Goal: Task Accomplishment & Management: Complete application form

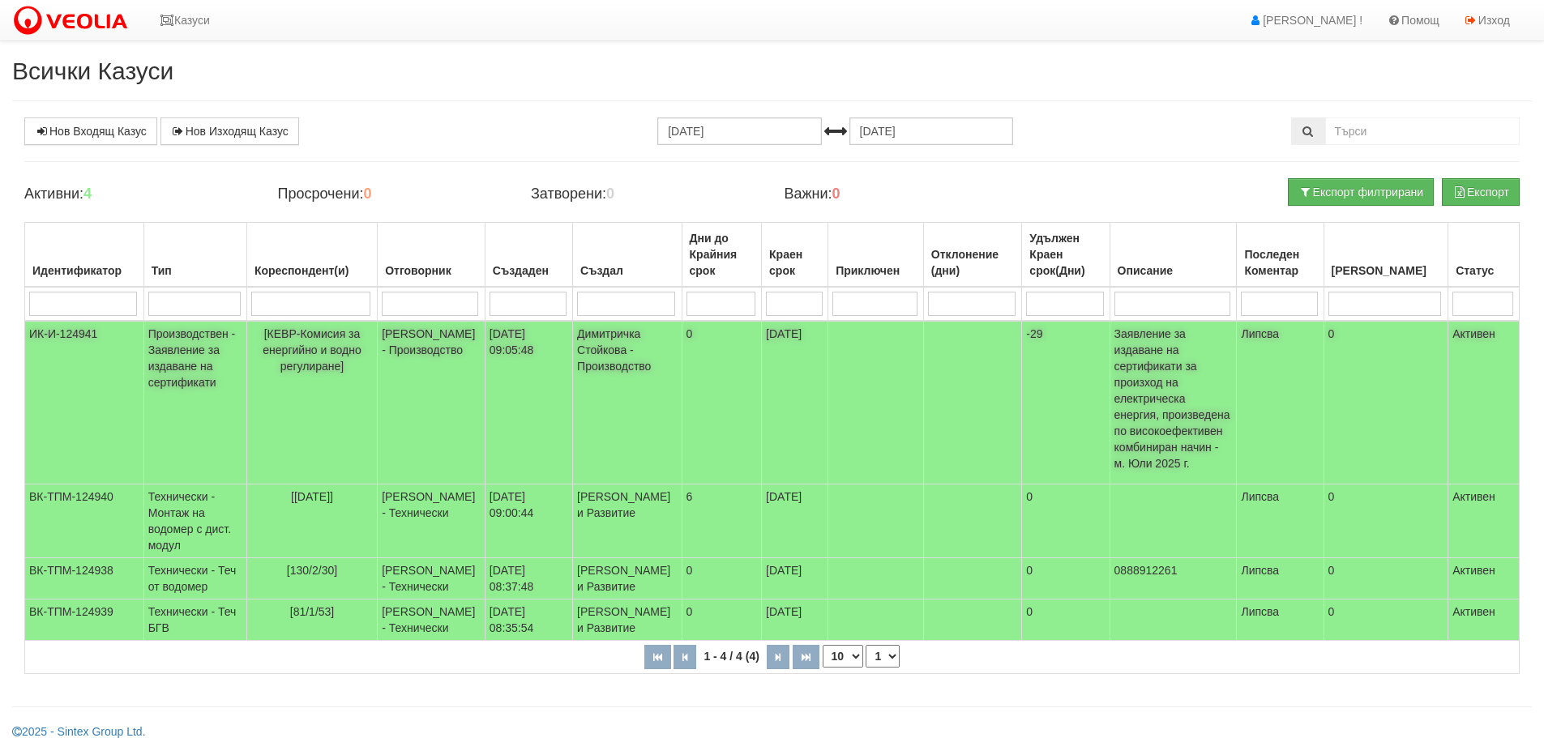
click at [85, 333] on td "ИК-И-124941" at bounding box center [84, 403] width 119 height 164
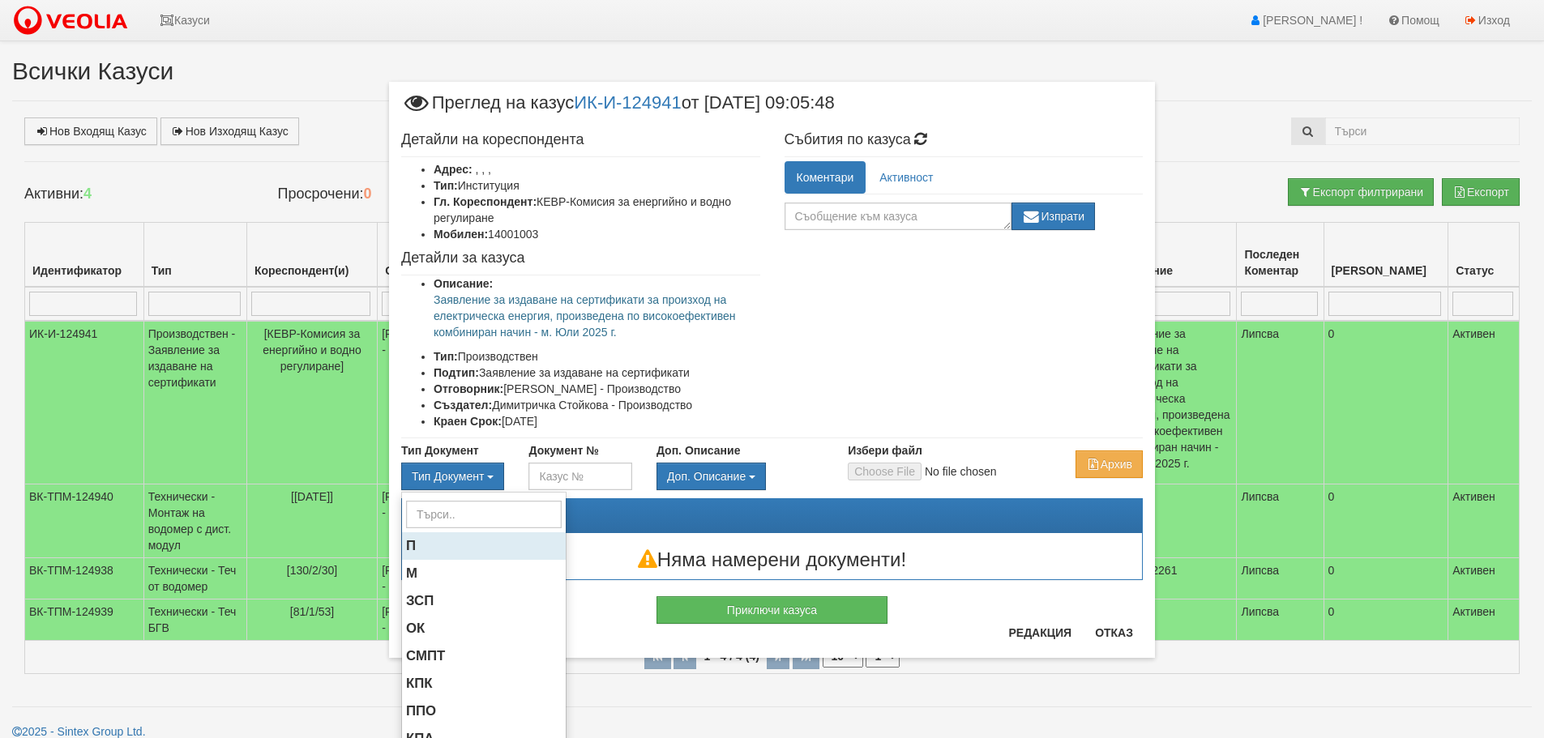
click at [434, 542] on li "П" at bounding box center [484, 547] width 164 height 28
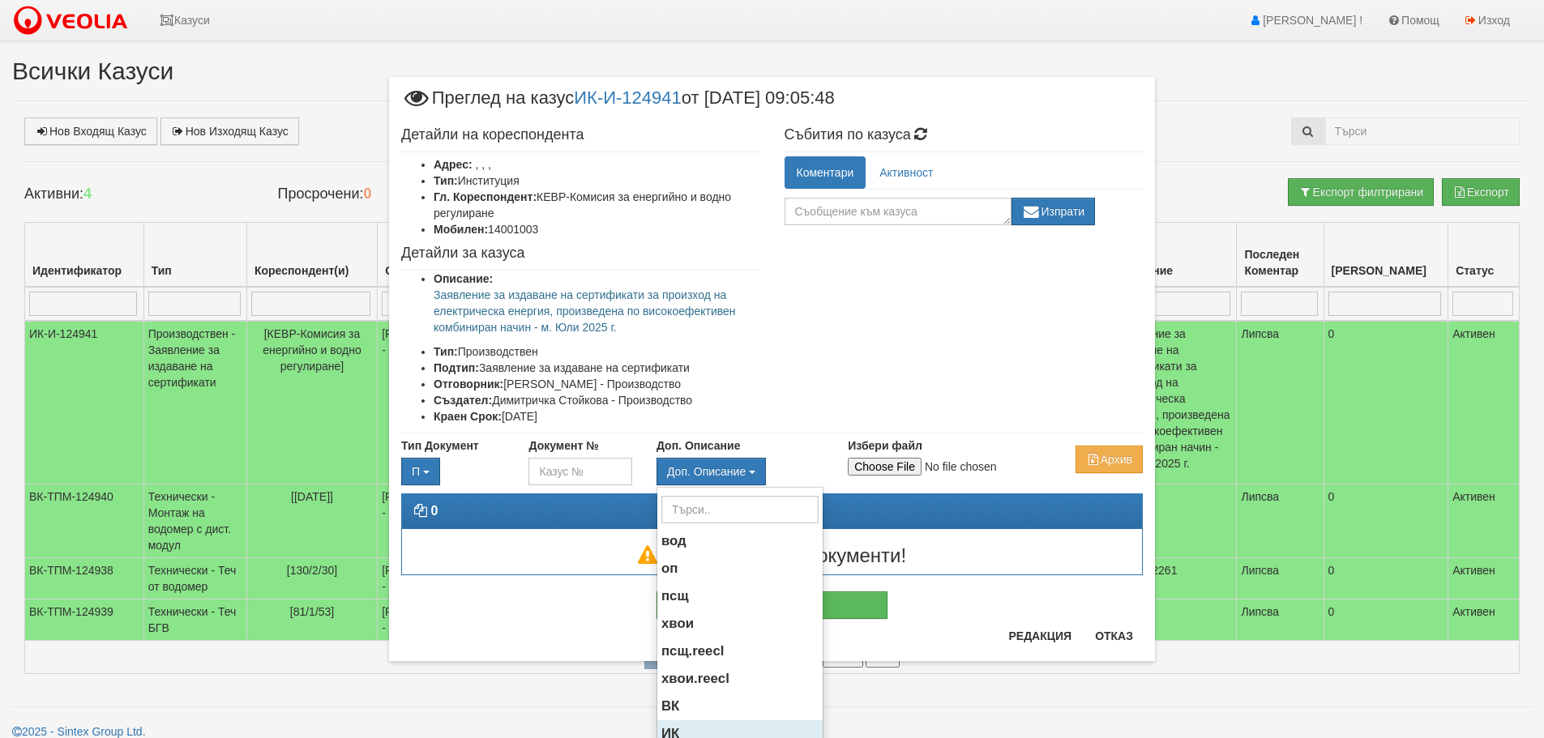
click at [663, 728] on span "ИК" at bounding box center [670, 733] width 18 height 15
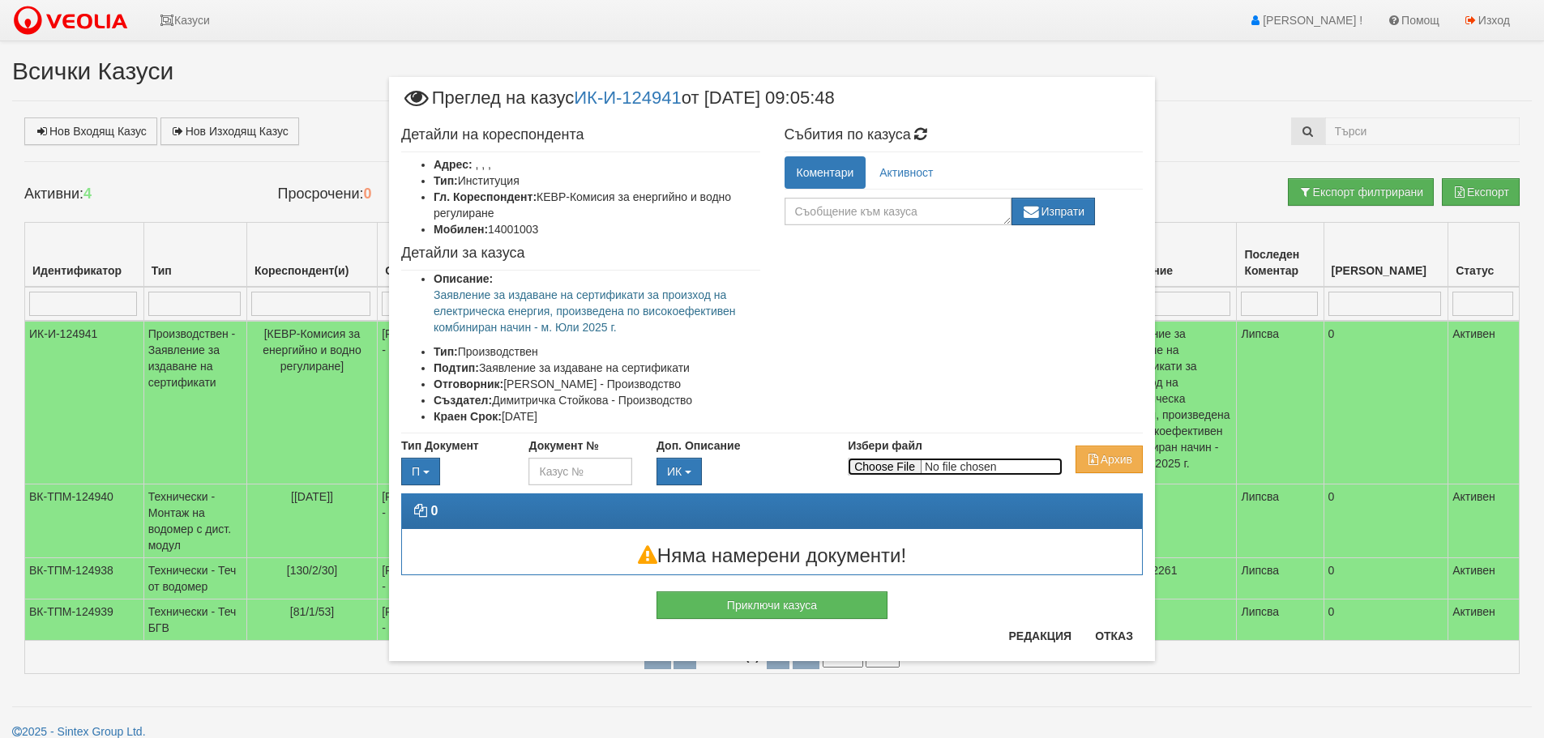
click at [903, 462] on input "Избери файл" at bounding box center [955, 467] width 215 height 18
type input "C:\fakepath\KEVR-IK-I-124941_11.08.2025.pdf"
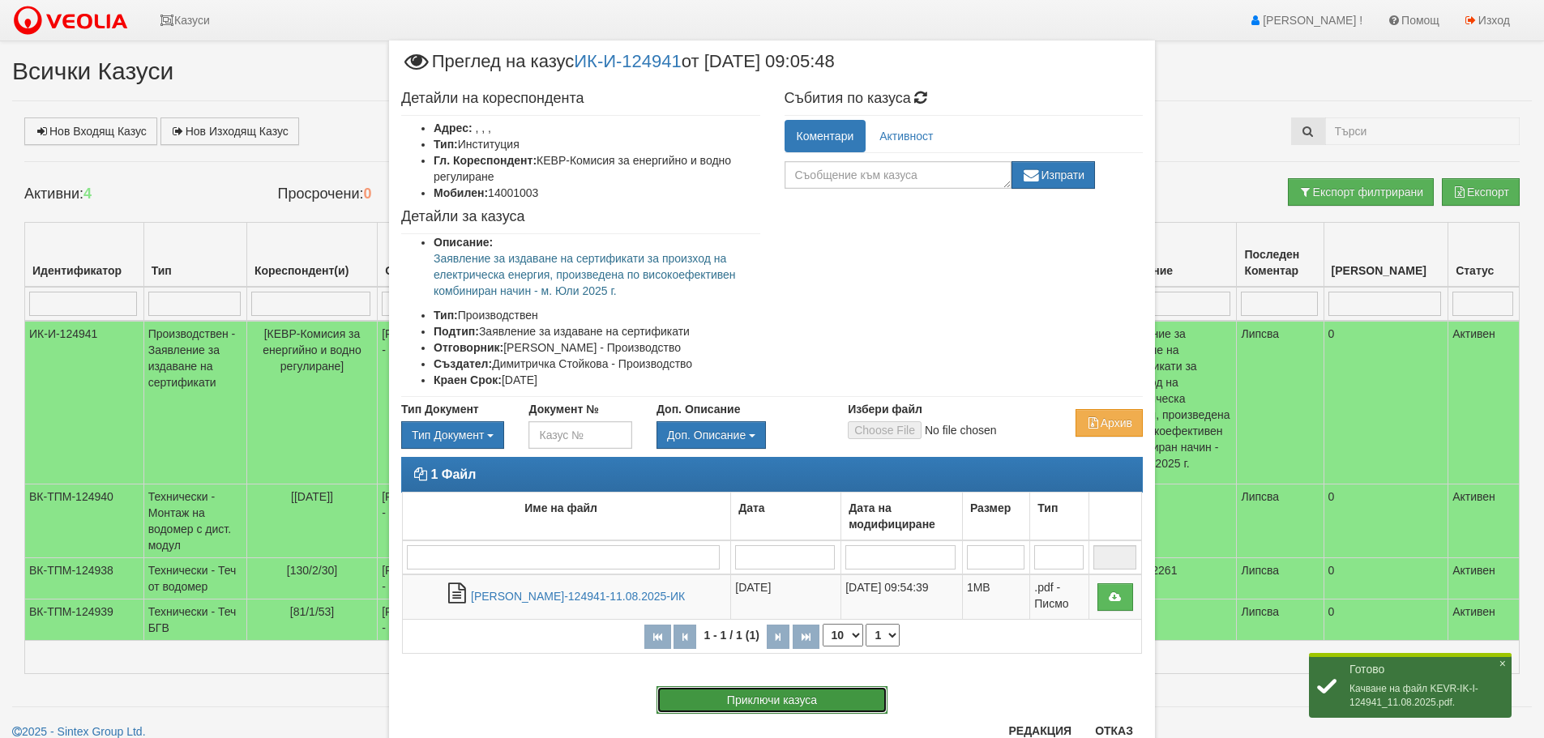
click at [756, 699] on button "Приключи казуса" at bounding box center [772, 701] width 231 height 28
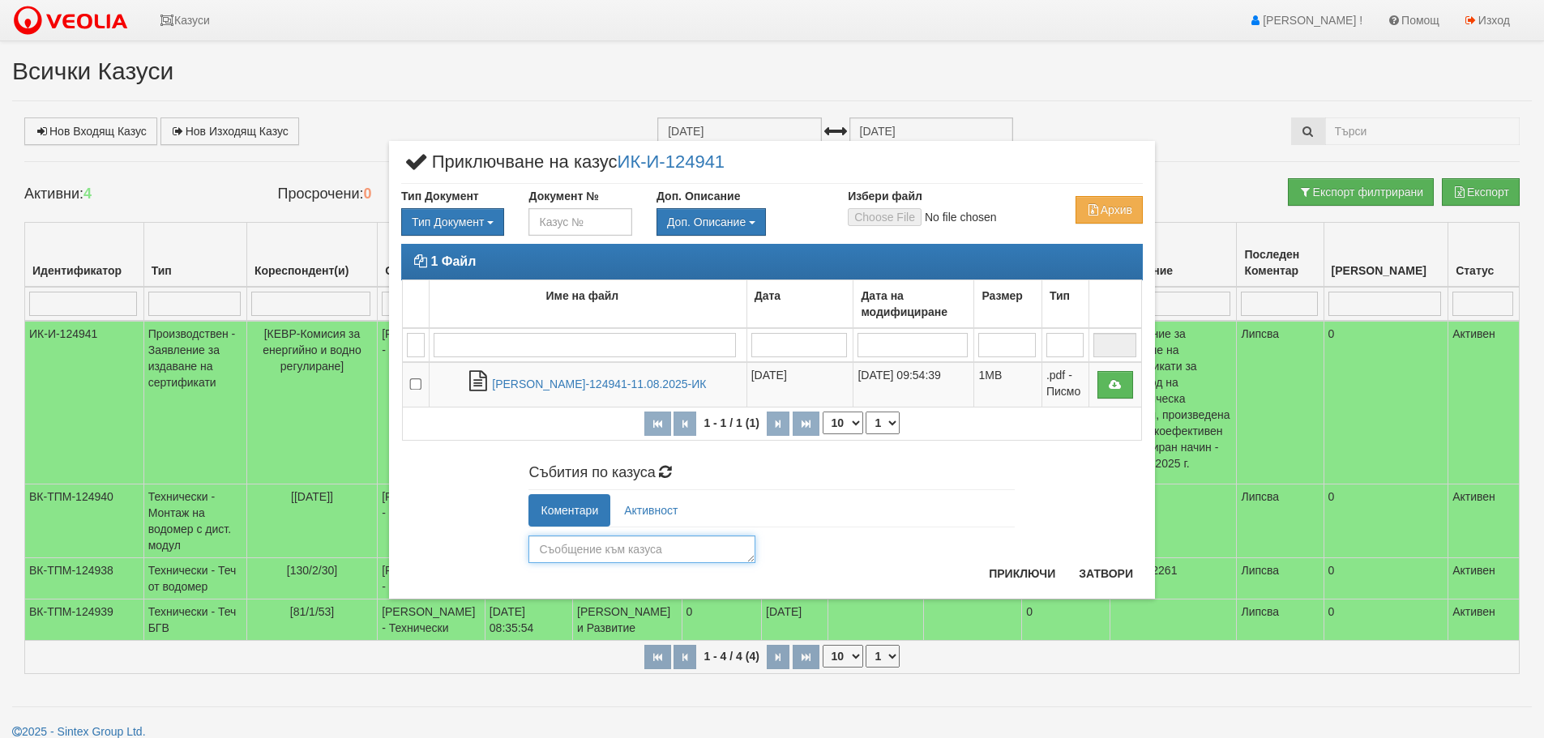
click at [591, 542] on textarea at bounding box center [641, 550] width 227 height 28
type textarea "O"
type textarea "Обработен, изпратен на електронен адрес."
click at [1027, 573] on button "Приключи" at bounding box center [1022, 574] width 86 height 26
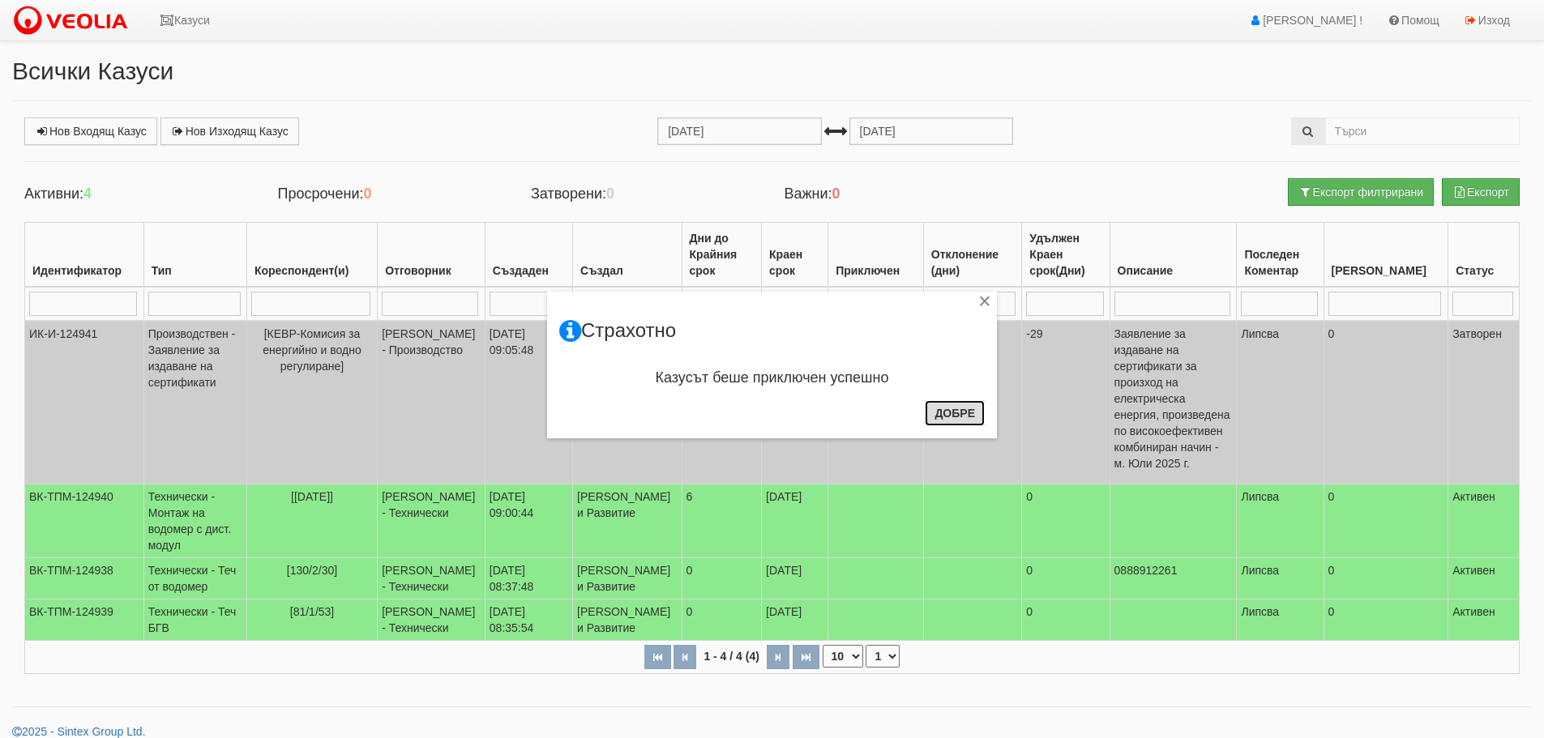
click at [955, 409] on button "Добре" at bounding box center [955, 413] width 60 height 26
